Goal: Task Accomplishment & Management: Manage account settings

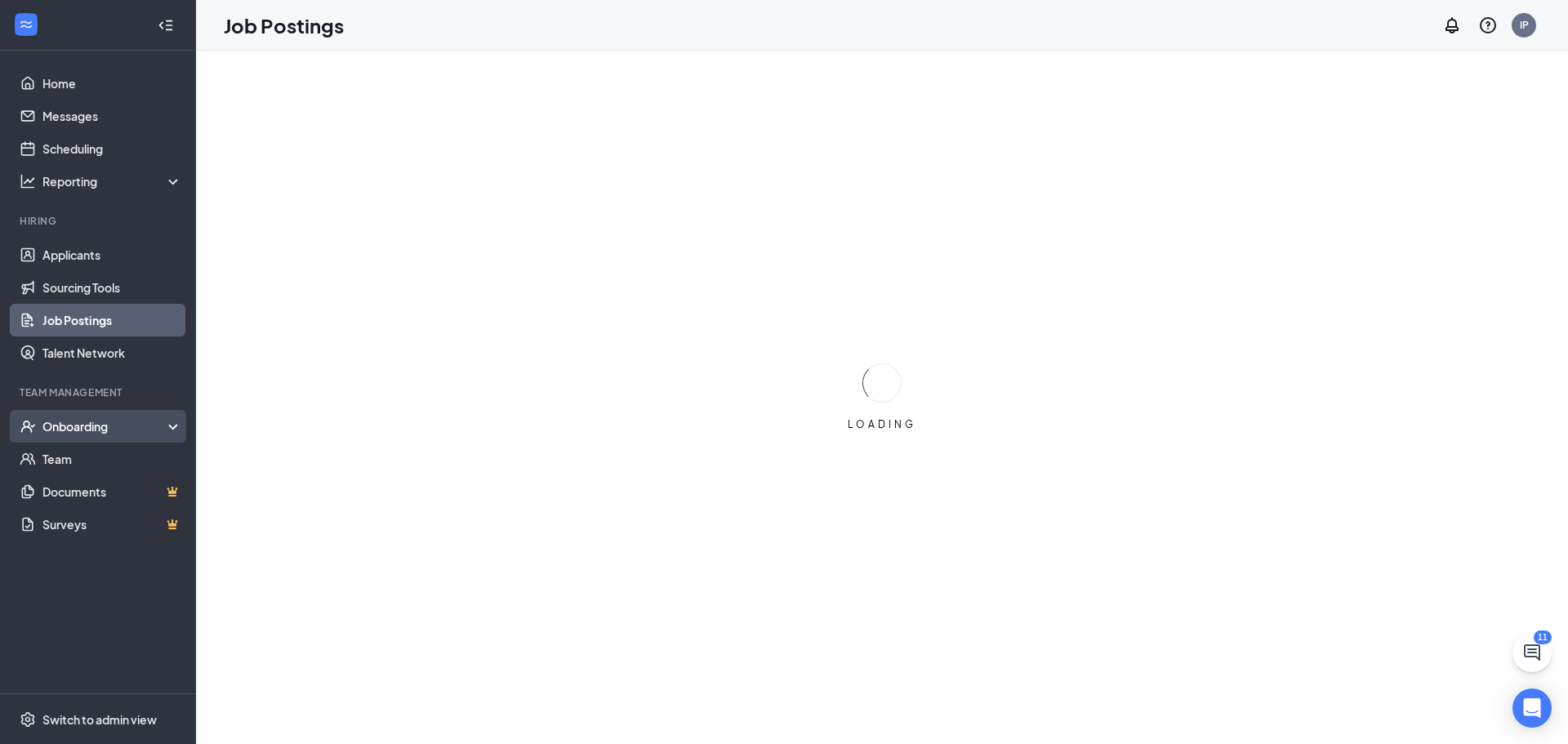
click at [114, 435] on div "Onboarding" at bounding box center [98, 426] width 196 height 32
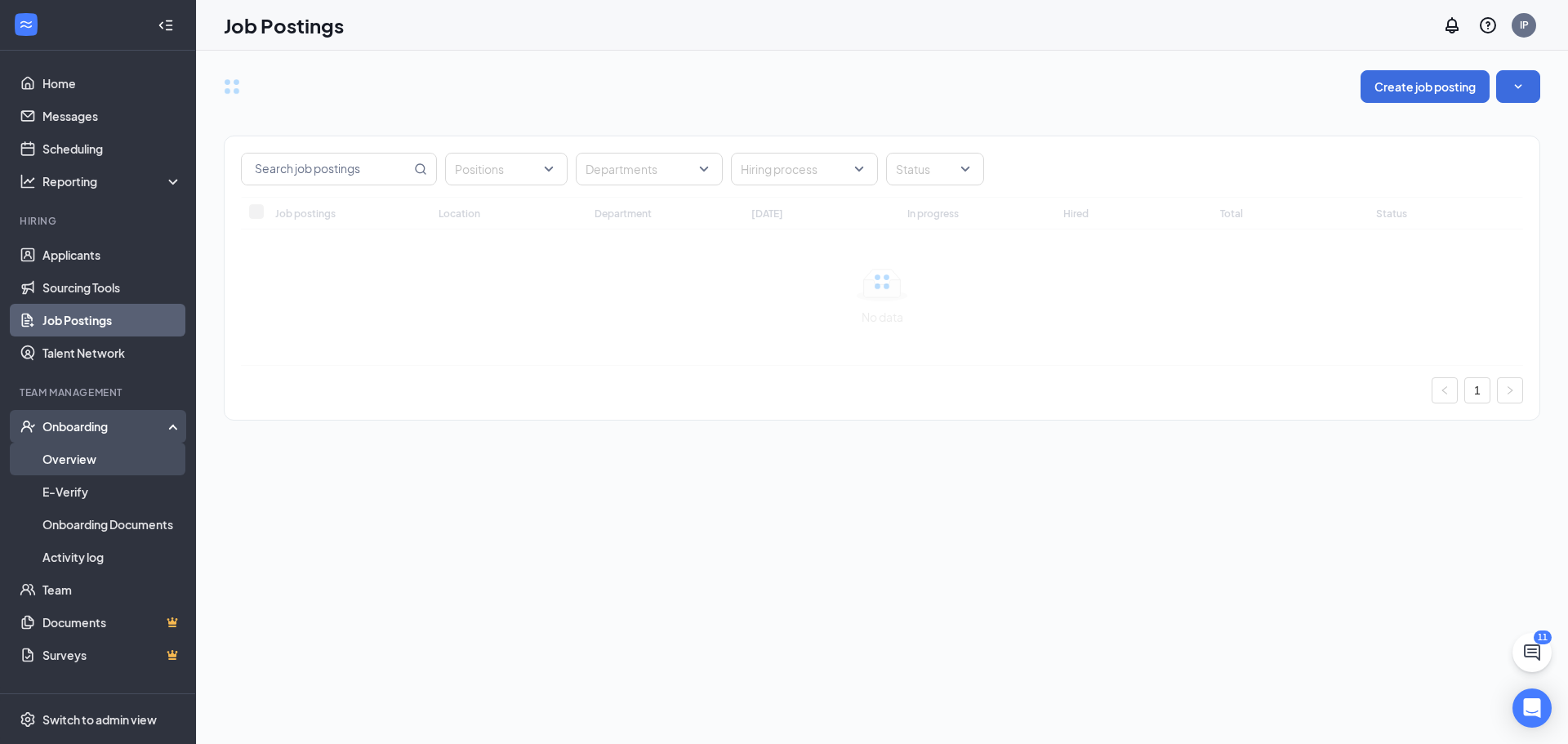
click at [97, 450] on link "Overview" at bounding box center [113, 459] width 140 height 32
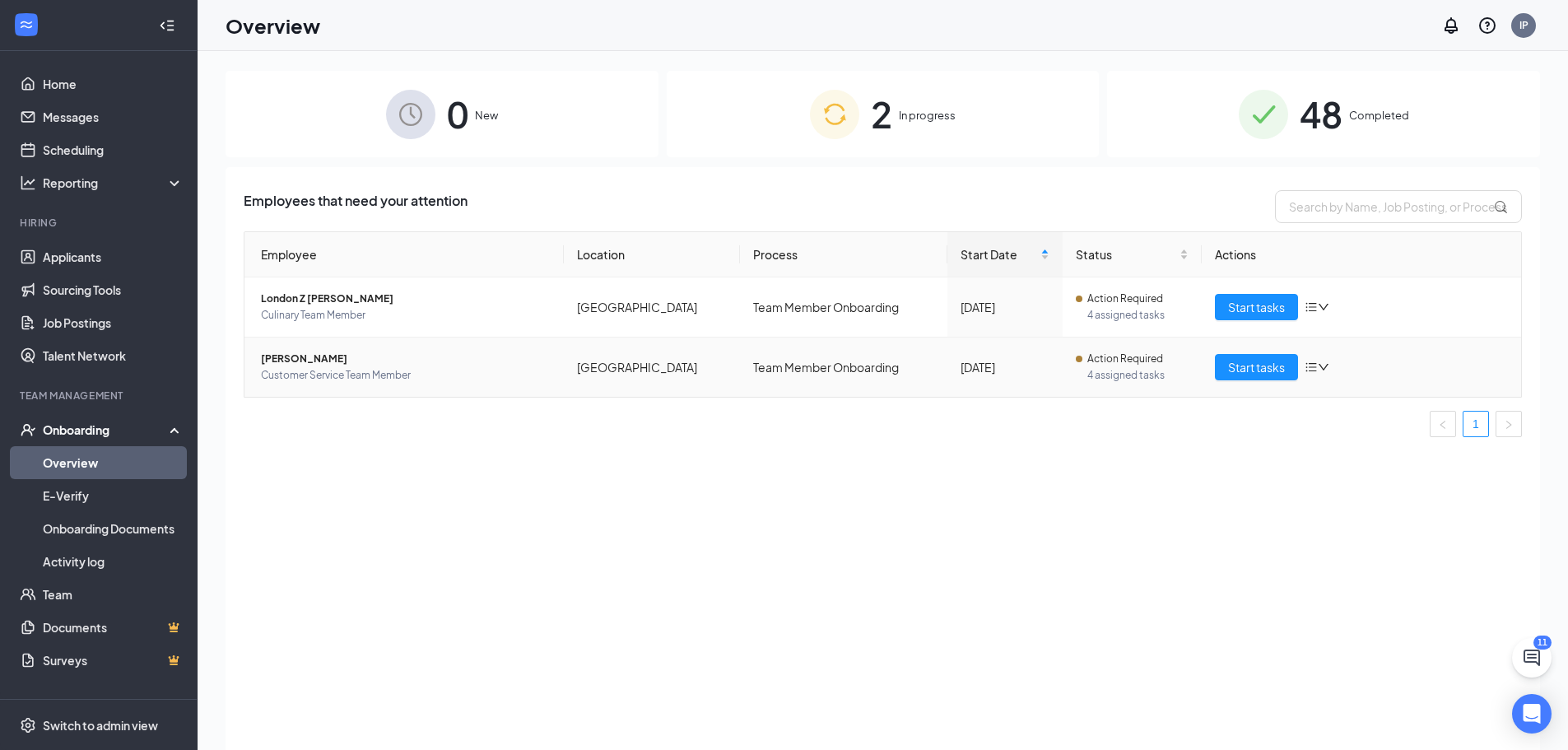
click at [400, 378] on span "Customer Service Team Member" at bounding box center [405, 375] width 290 height 16
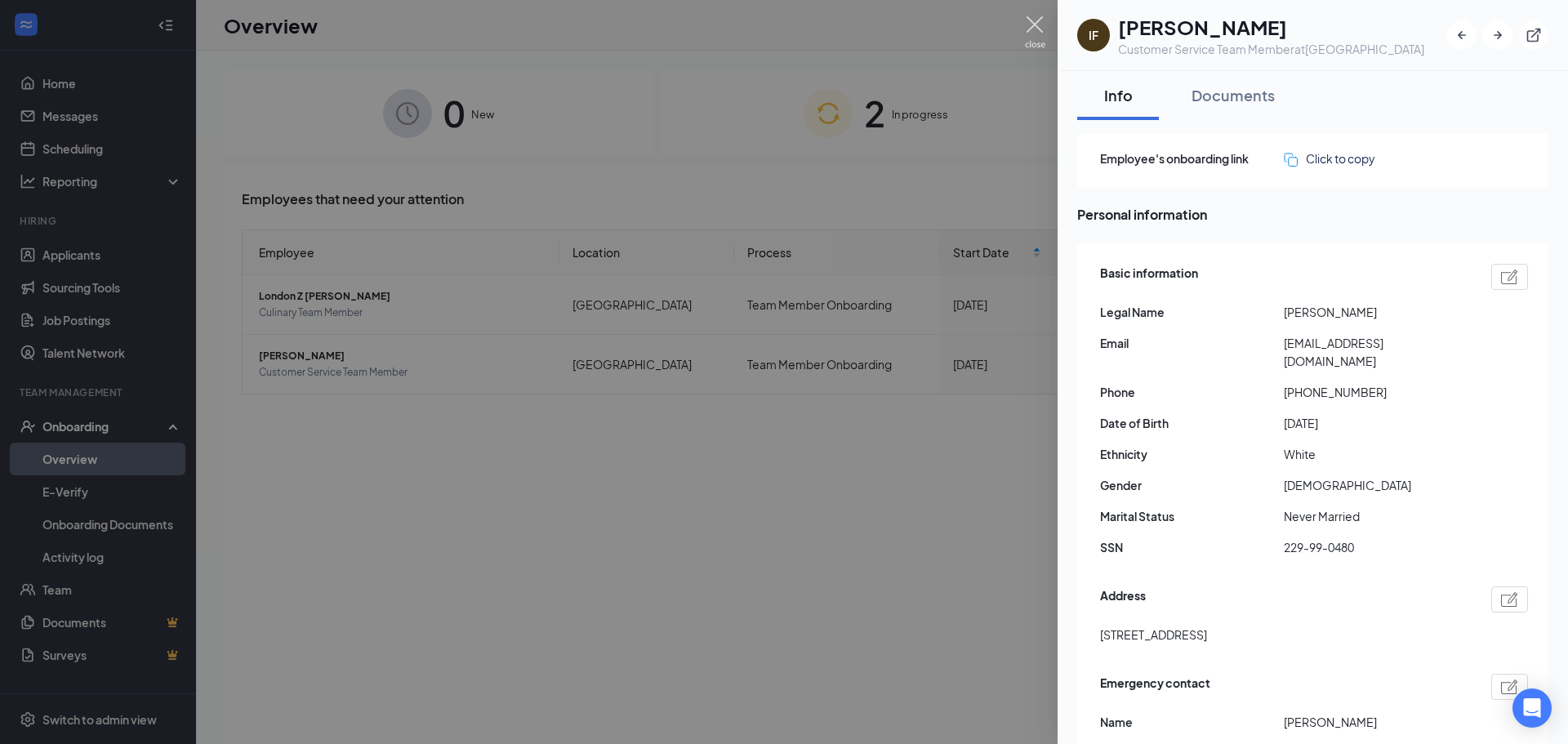
click at [1031, 29] on img at bounding box center [1035, 32] width 20 height 32
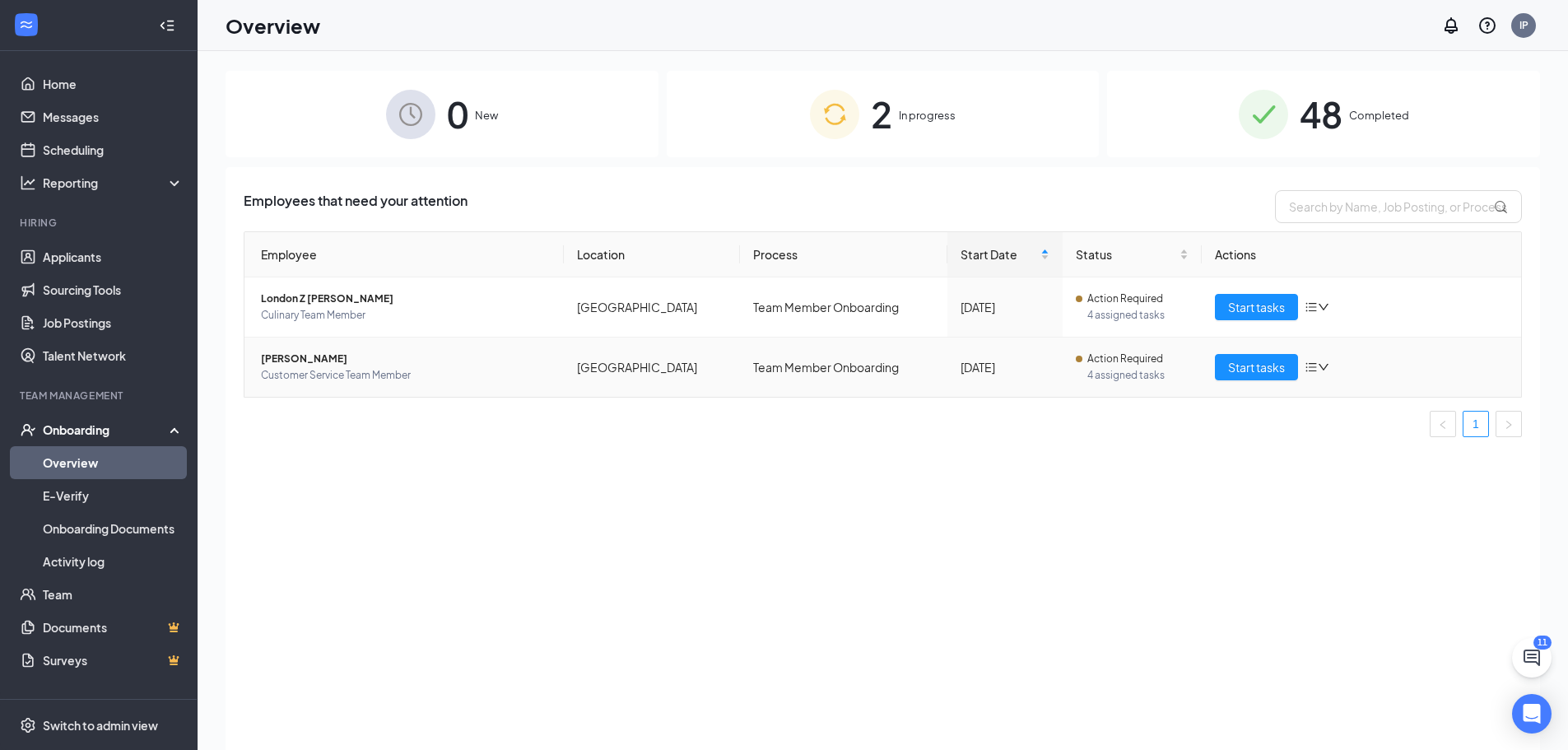
click at [516, 372] on span "Customer Service Team Member" at bounding box center [405, 375] width 290 height 16
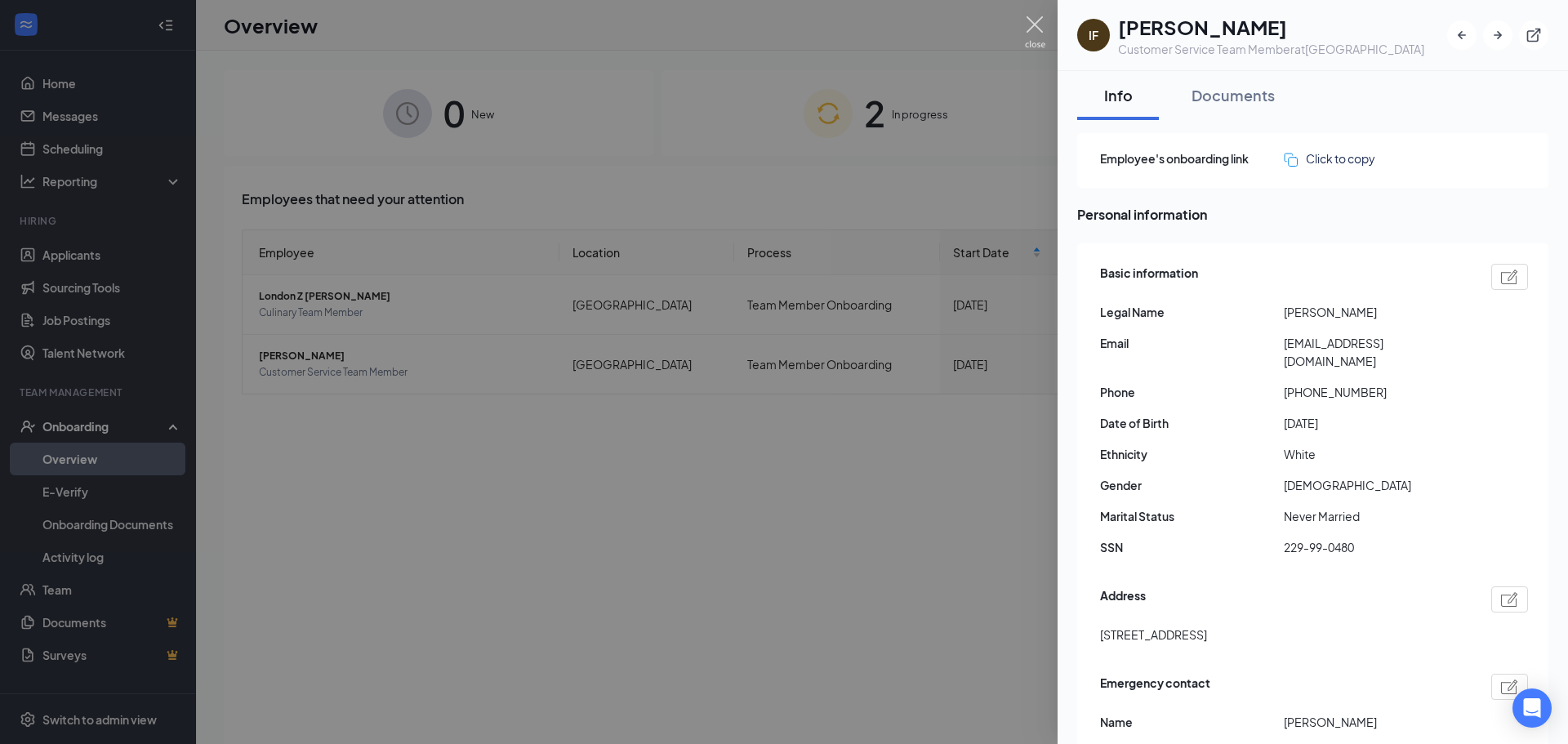
drag, startPoint x: 1031, startPoint y: 32, endPoint x: 1082, endPoint y: 2, distance: 59.2
click at [1033, 32] on img at bounding box center [1035, 32] width 20 height 32
